Goal: Task Accomplishment & Management: Use online tool/utility

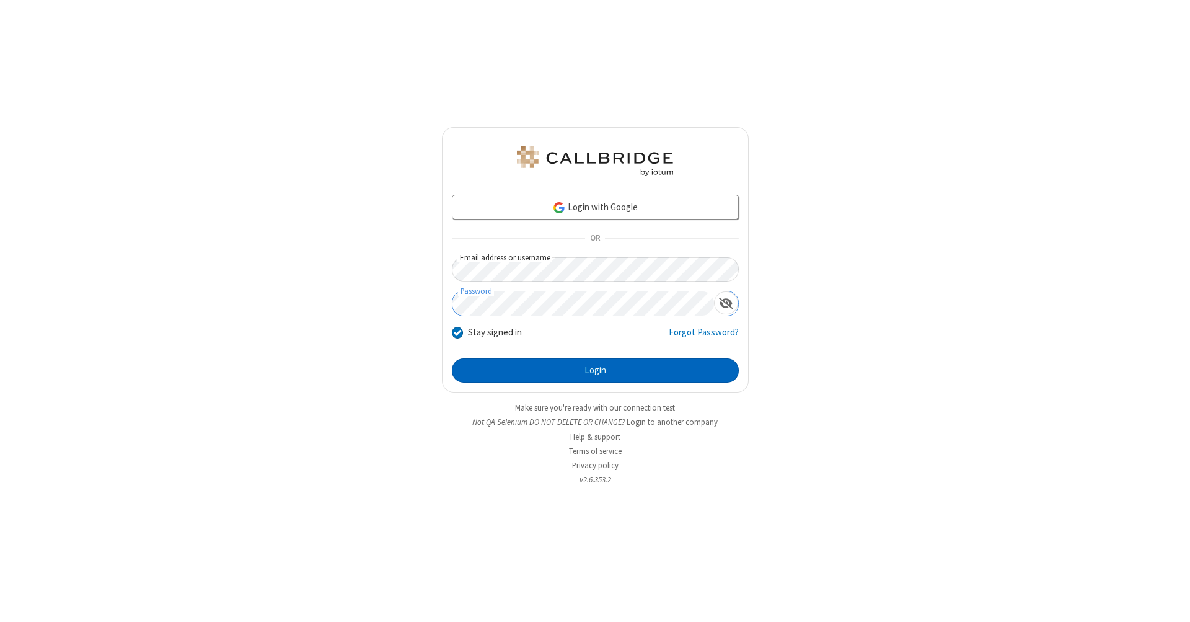
click at [595, 371] on button "Login" at bounding box center [595, 370] width 287 height 25
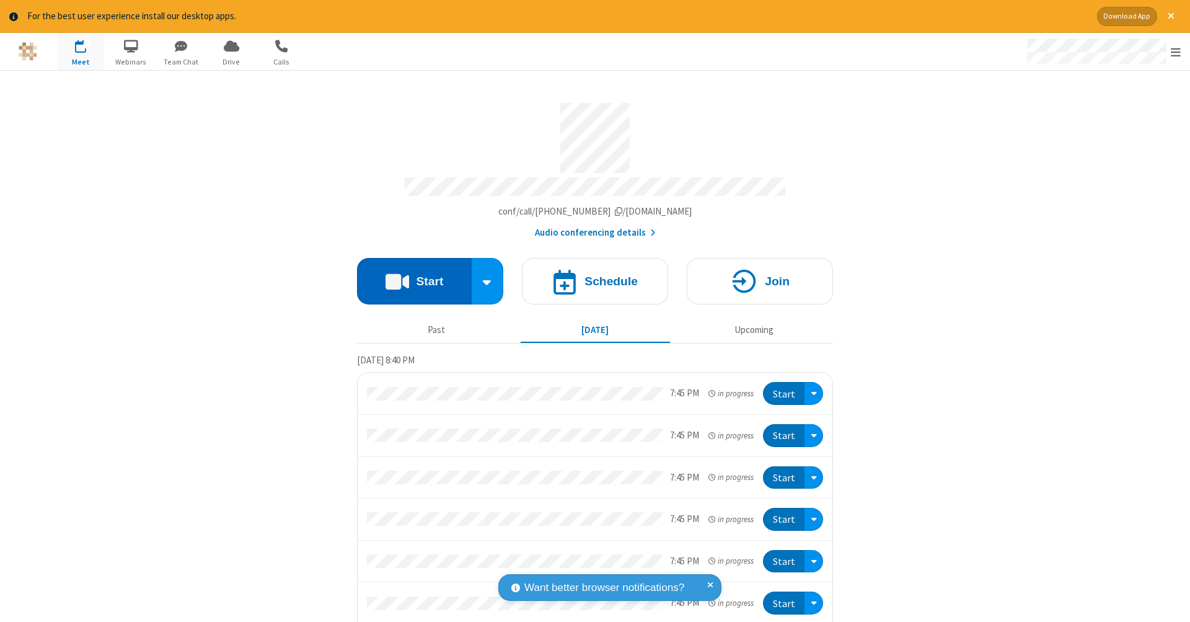
click at [409, 275] on button "Start" at bounding box center [414, 281] width 115 height 46
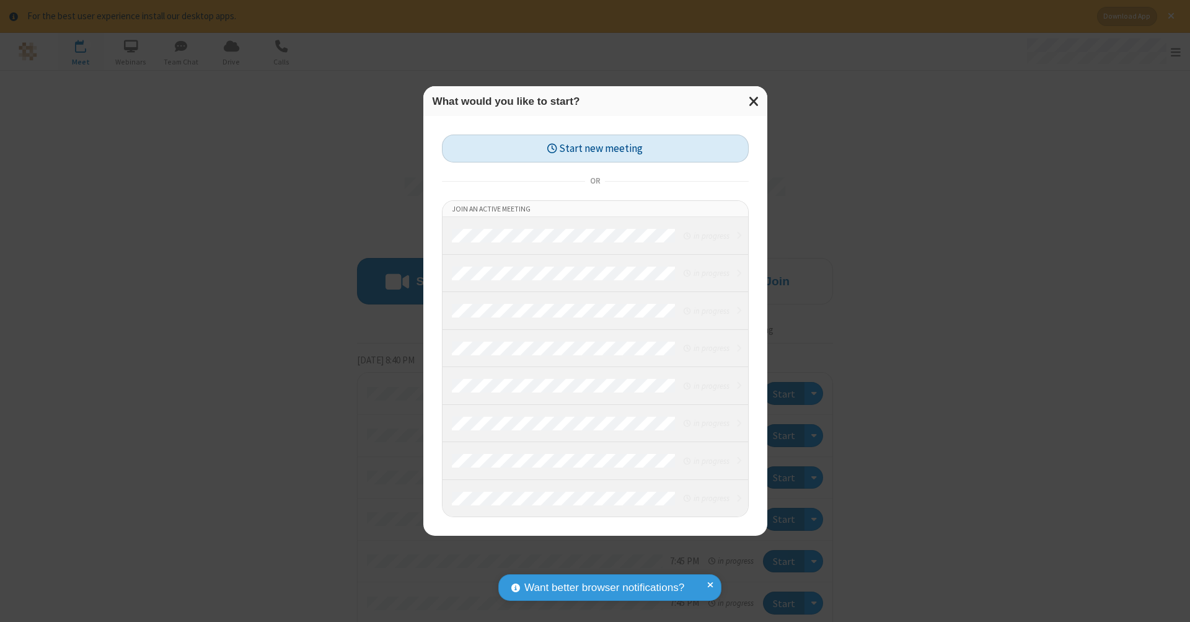
click at [595, 148] on button "Start new meeting" at bounding box center [595, 148] width 307 height 28
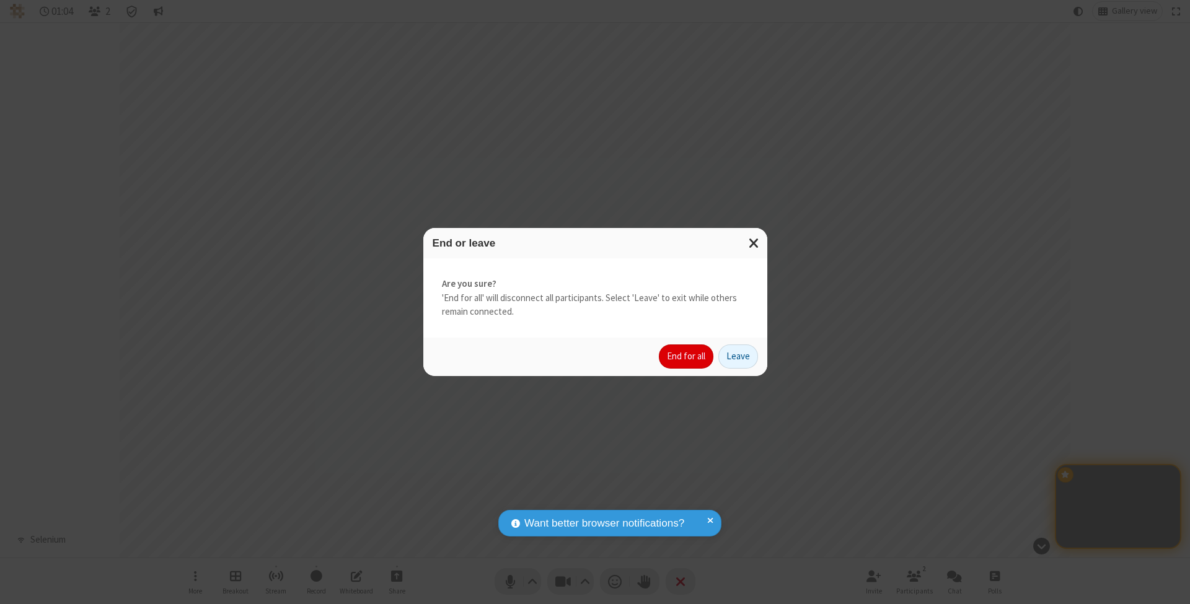
click at [687, 356] on button "End for all" at bounding box center [686, 357] width 55 height 25
